Goal: Navigation & Orientation: Find specific page/section

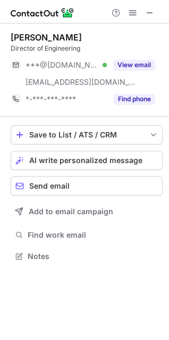
scroll to position [249, 169]
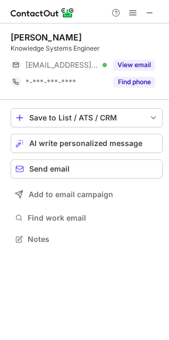
scroll to position [232, 169]
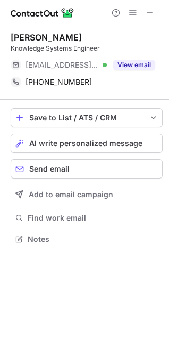
scroll to position [232, 169]
click at [32, 9] on img at bounding box center [43, 12] width 64 height 13
click at [149, 13] on span at bounding box center [150, 13] width 9 height 9
